Goal: Find specific page/section

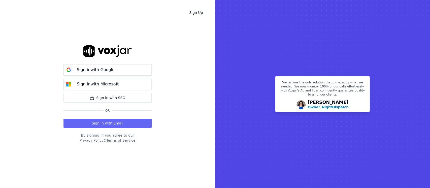
click at [95, 70] on p "Sign in with Google" at bounding box center [96, 70] width 38 height 6
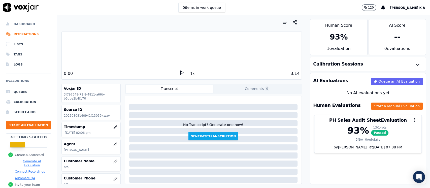
click at [24, 24] on li "Dashboard" at bounding box center [28, 24] width 45 height 10
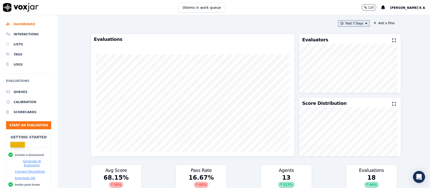
click at [350, 22] on button "Past 7 Days" at bounding box center [353, 23] width 31 height 7
click at [357, 85] on button "Add" at bounding box center [362, 81] width 10 height 8
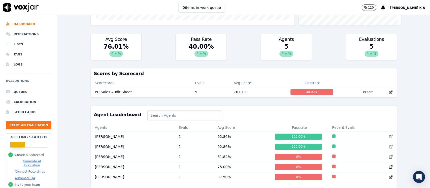
scroll to position [152, 0]
